Goal: Use online tool/utility

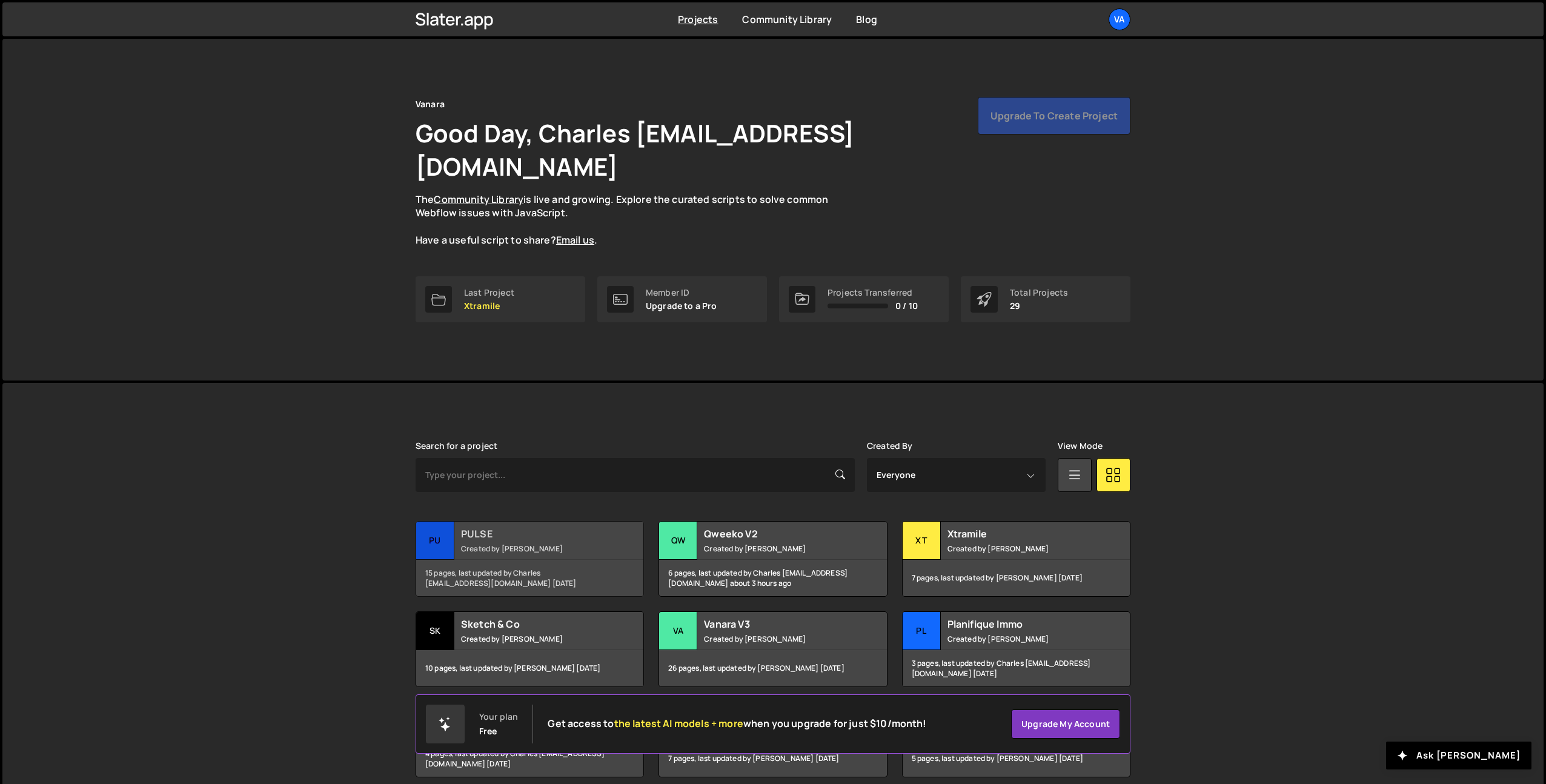
scroll to position [147, 0]
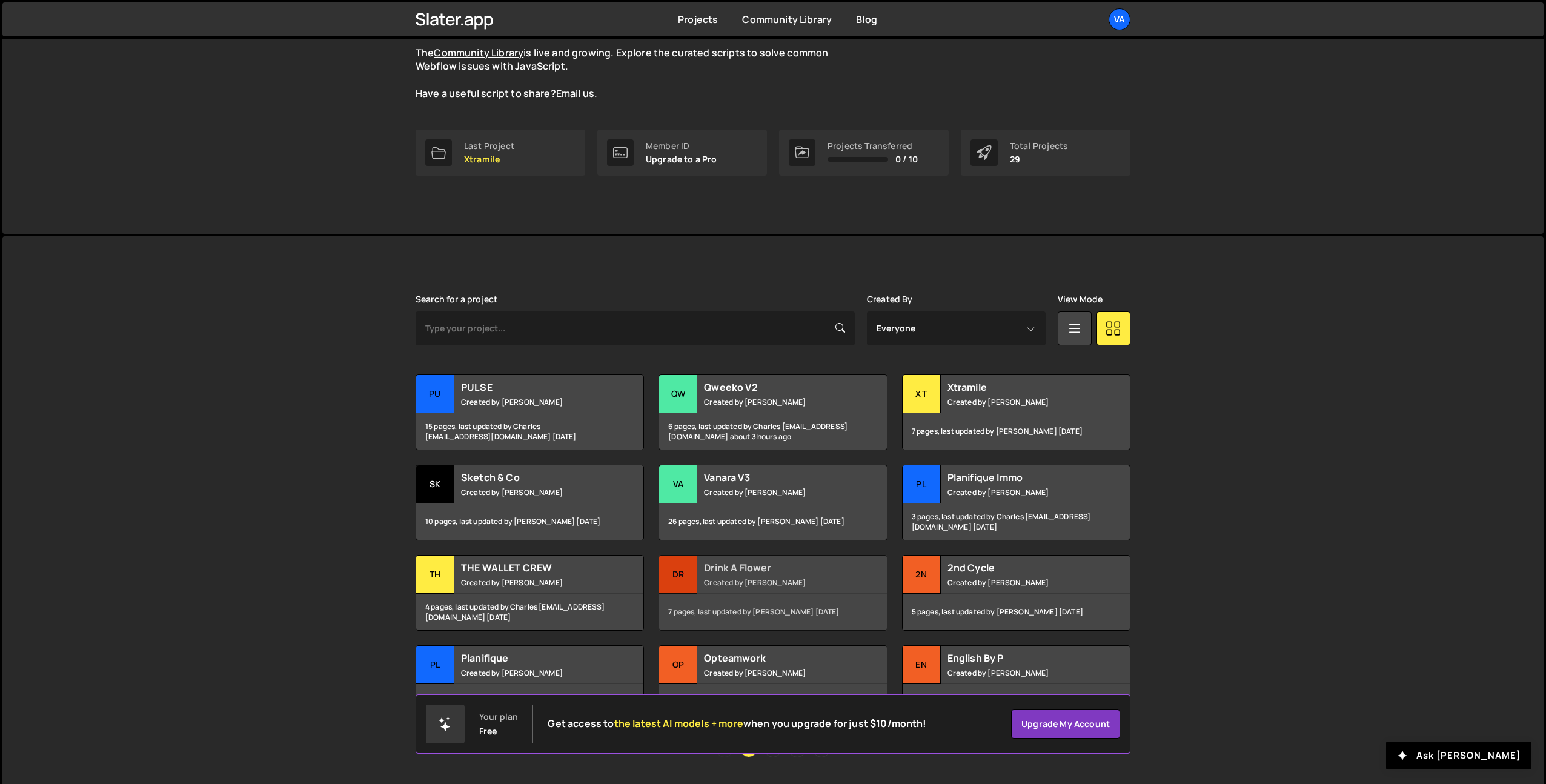
click at [743, 578] on small "Created by [PERSON_NAME]" at bounding box center [777, 583] width 146 height 10
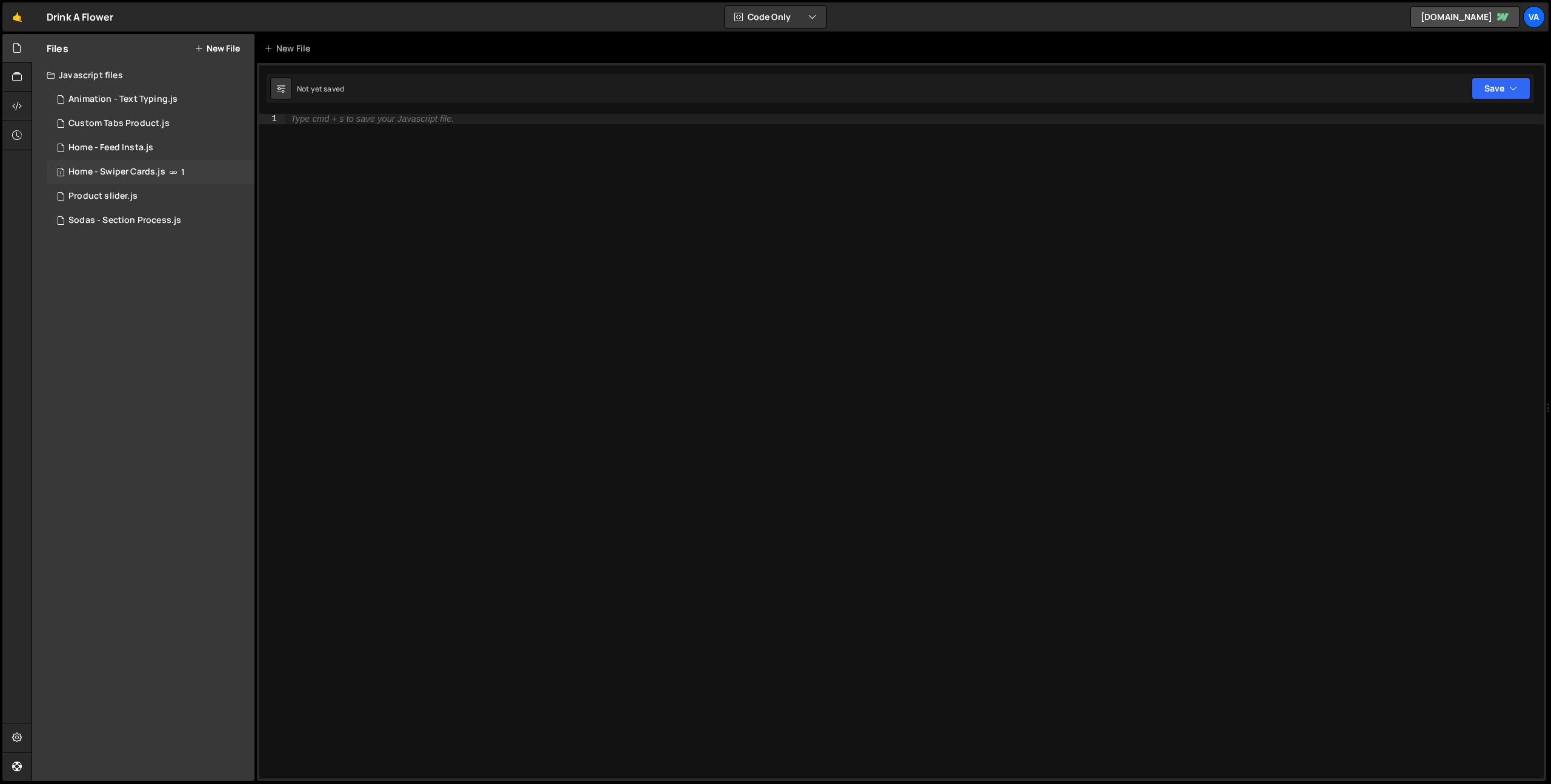
click at [159, 166] on div "1 Home - Swiper Cards.js 1" at bounding box center [151, 172] width 208 height 24
click at [302, 152] on div "const swiperCards = new Swiper ( ".swiper.is-how-to" , { slidesPerView : 'auto'…" at bounding box center [917, 455] width 1254 height 684
type textarea "// loop: true,"
click at [358, 219] on div "const swiperCards = new Swiper ( ".swiper.is-how-to" , { slidesPerView : 'auto'…" at bounding box center [917, 455] width 1254 height 684
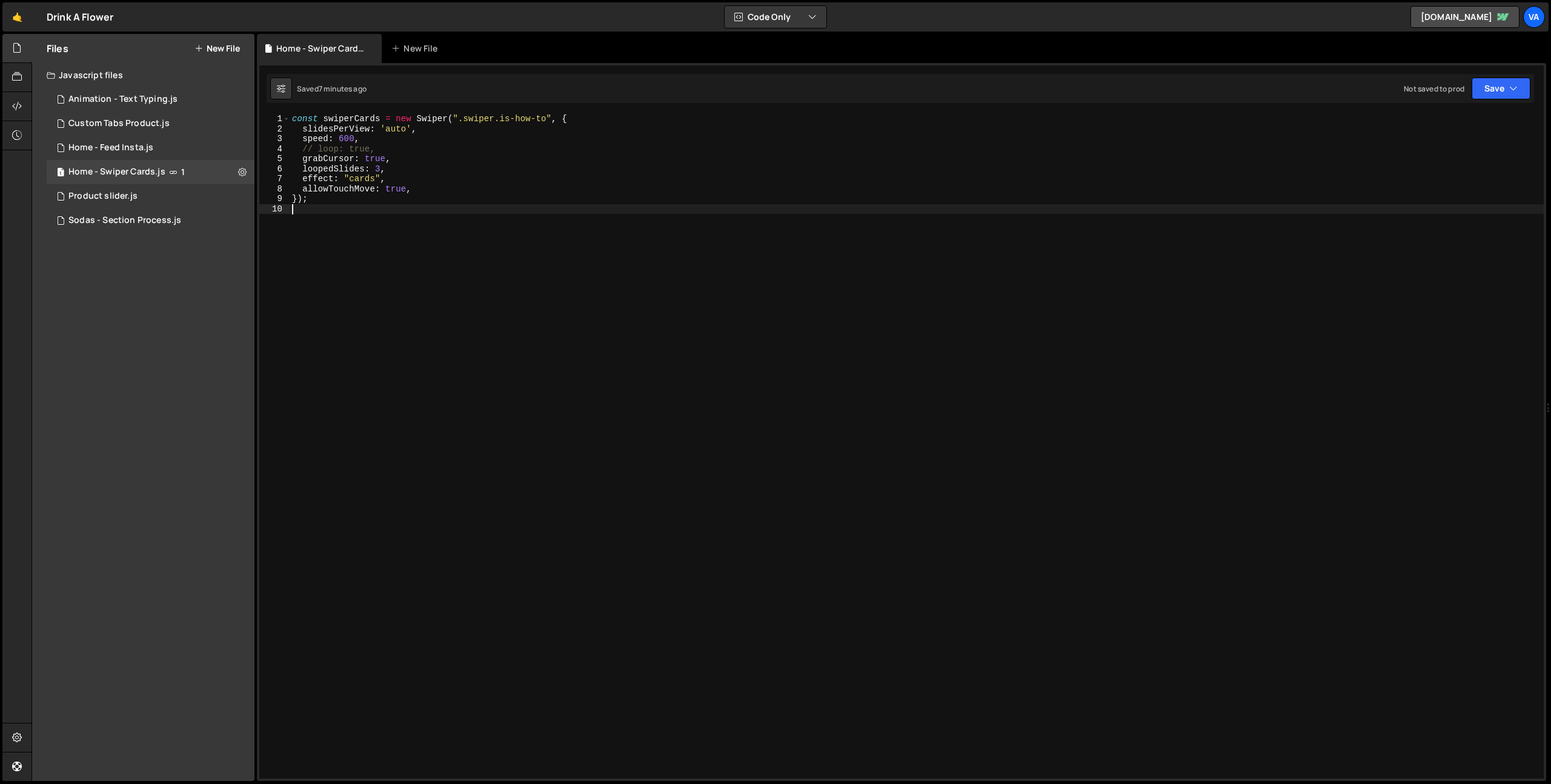
scroll to position [0, 0]
